Goal: Information Seeking & Learning: Compare options

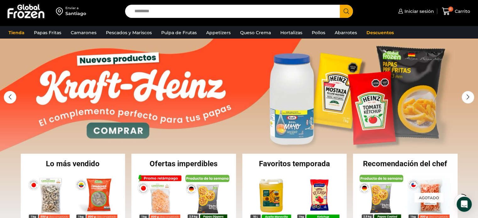
scroll to position [14, 0]
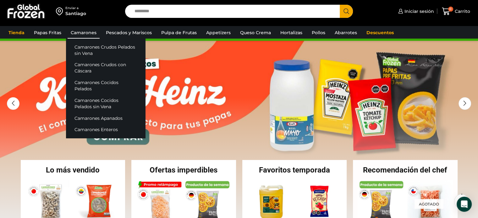
click at [86, 33] on link "Camarones" at bounding box center [84, 33] width 32 height 12
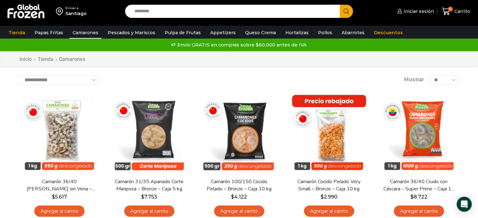
click at [92, 80] on select "**********" at bounding box center [59, 79] width 80 height 9
select select "**********"
click at [19, 75] on select "**********" at bounding box center [59, 79] width 80 height 9
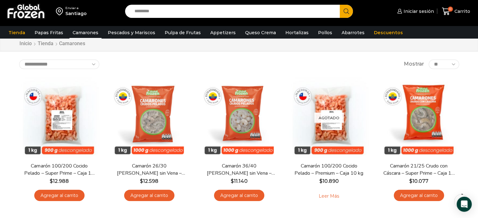
scroll to position [23, 0]
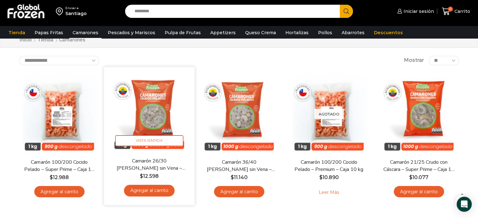
click at [179, 128] on img at bounding box center [149, 112] width 81 height 81
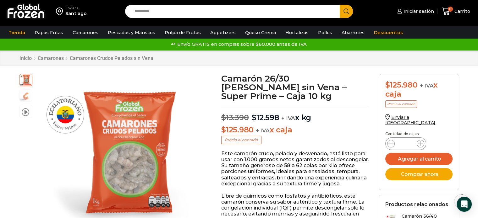
scroll to position [3, 0]
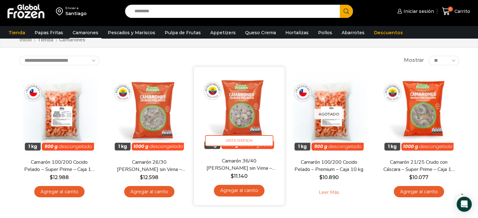
click at [254, 118] on img at bounding box center [239, 112] width 81 height 81
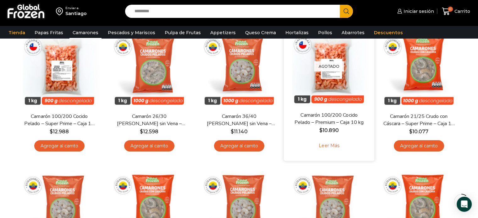
scroll to position [70, 0]
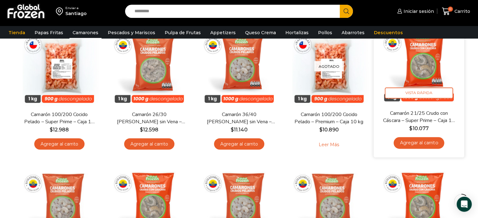
click at [423, 80] on img at bounding box center [418, 64] width 81 height 81
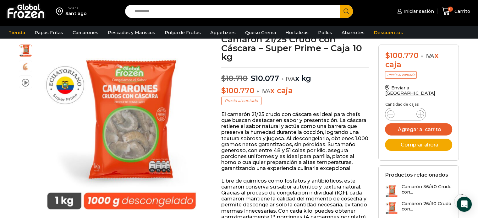
scroll to position [44, 0]
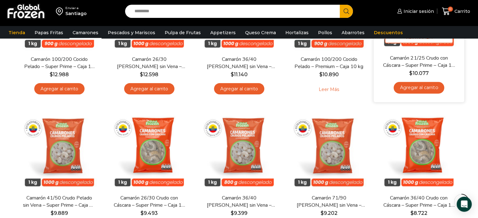
scroll to position [140, 0]
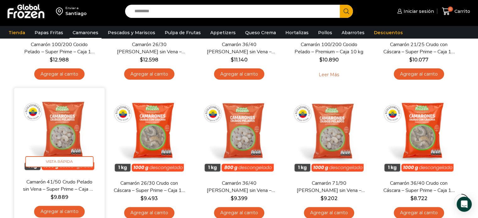
click at [74, 145] on img at bounding box center [59, 133] width 81 height 81
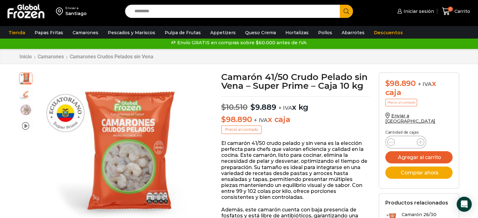
scroll to position [6, 0]
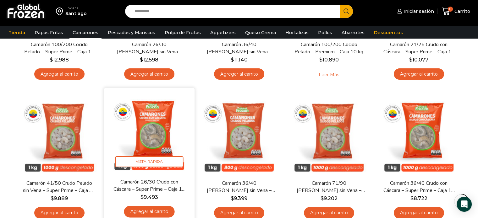
click at [166, 141] on img at bounding box center [149, 133] width 81 height 81
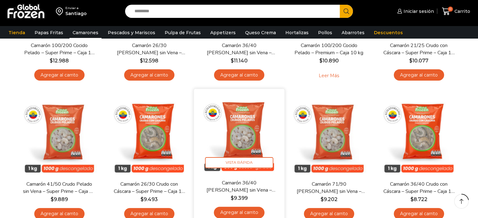
scroll to position [140, 0]
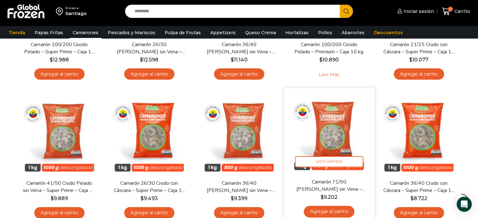
click at [339, 148] on img at bounding box center [328, 133] width 81 height 81
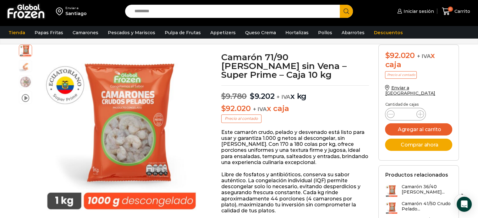
scroll to position [40, 0]
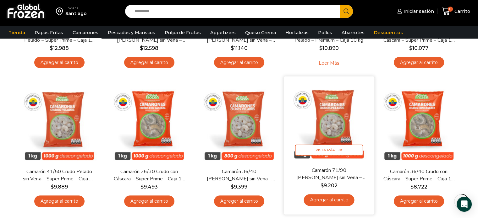
scroll to position [153, 0]
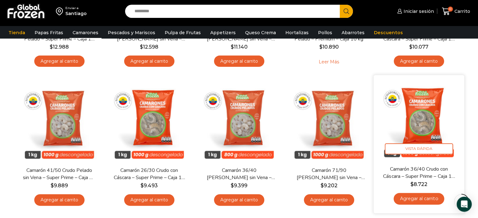
click at [423, 137] on img at bounding box center [418, 120] width 81 height 81
